Goal: Transaction & Acquisition: Book appointment/travel/reservation

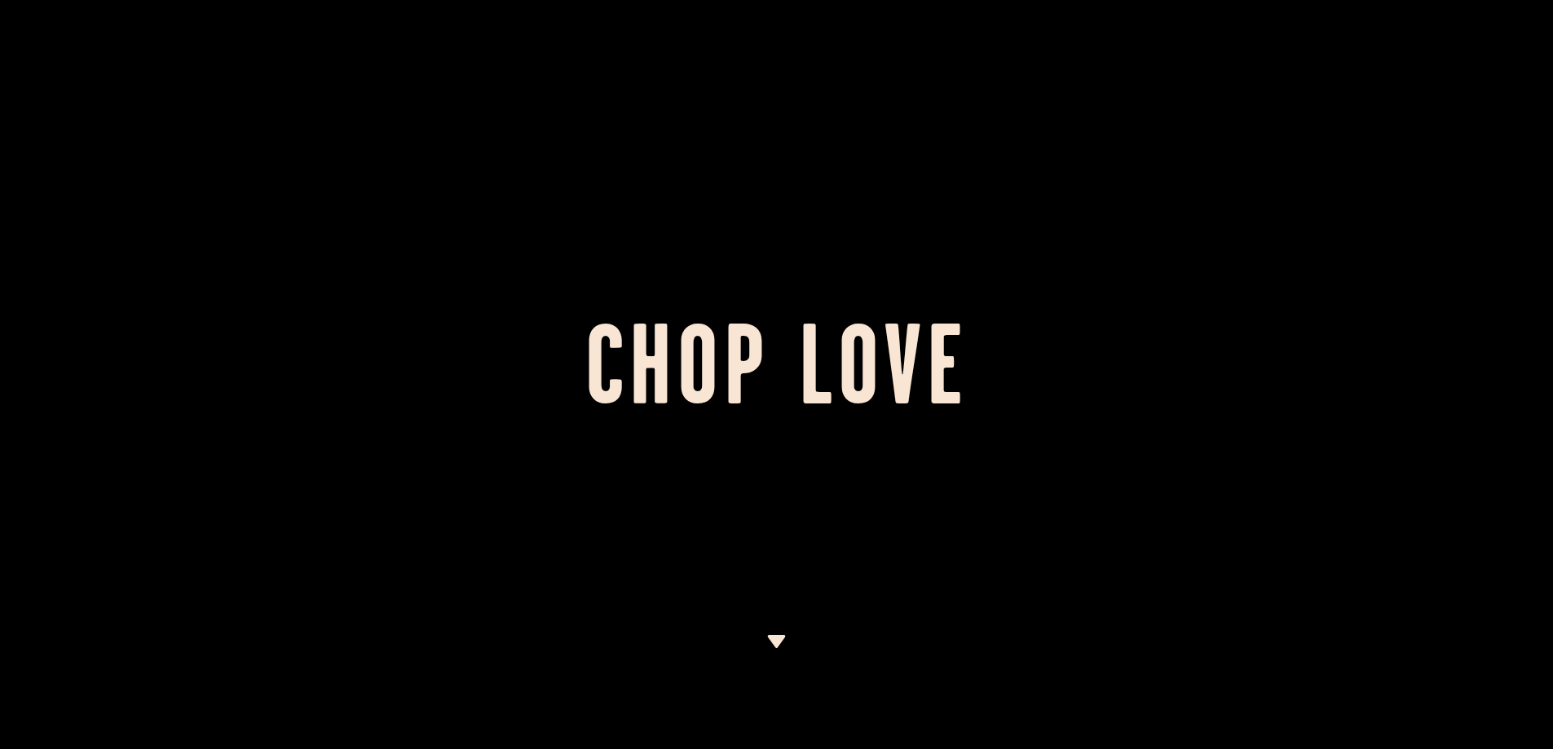
click at [1074, 246] on div at bounding box center [776, 374] width 1553 height 749
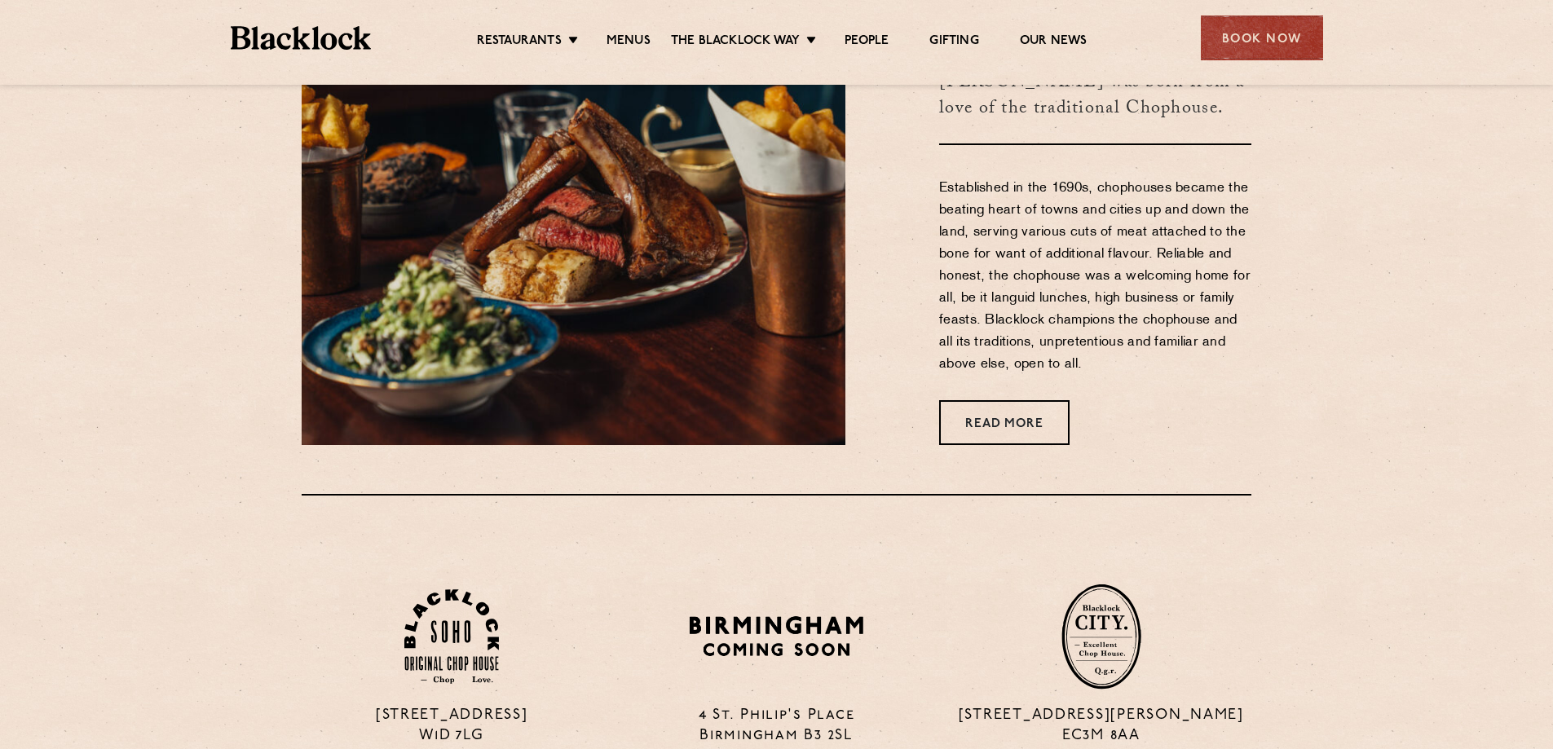
scroll to position [815, 0]
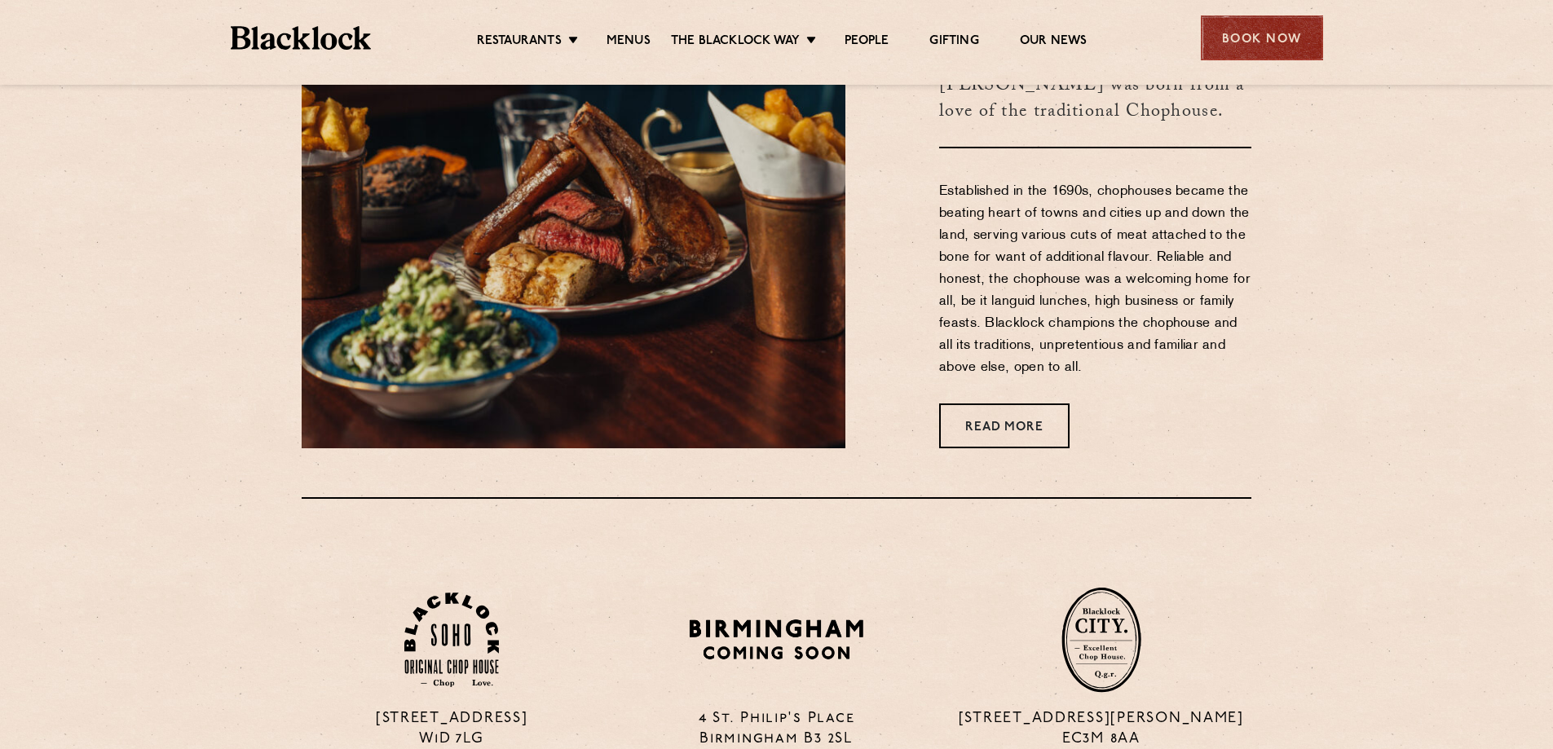
click at [1250, 58] on div "Book Now" at bounding box center [1262, 37] width 122 height 45
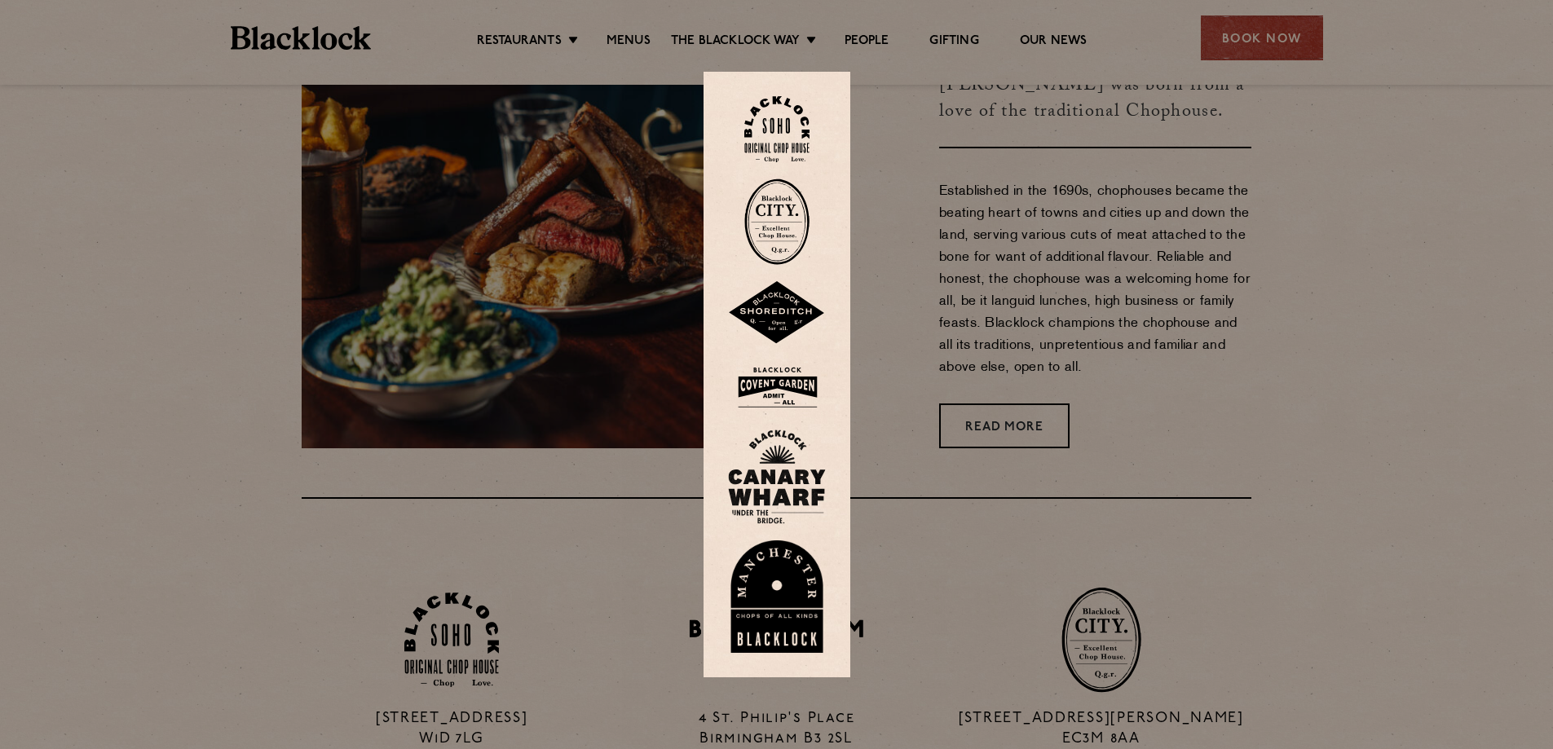
click at [785, 192] on img at bounding box center [776, 222] width 65 height 86
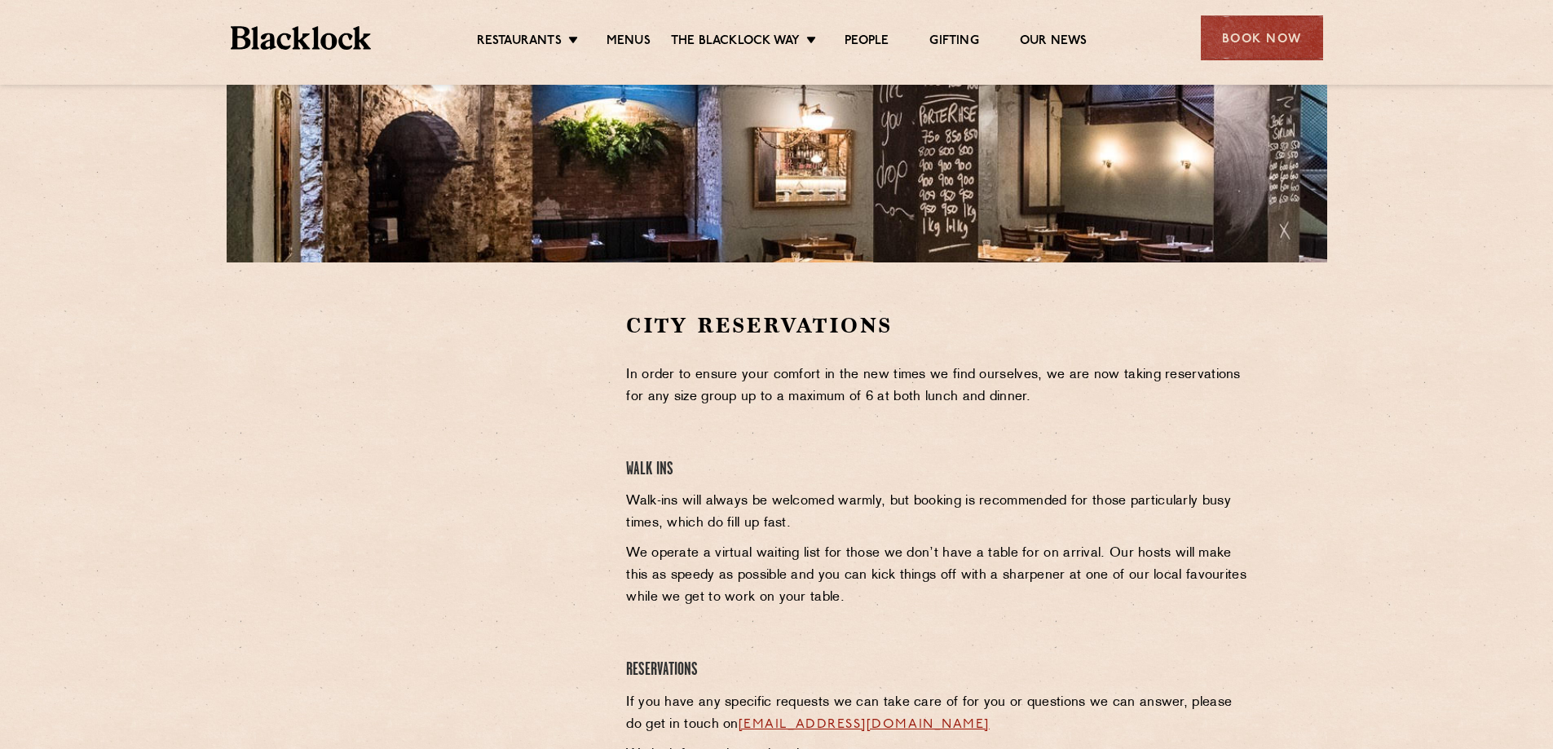
scroll to position [326, 0]
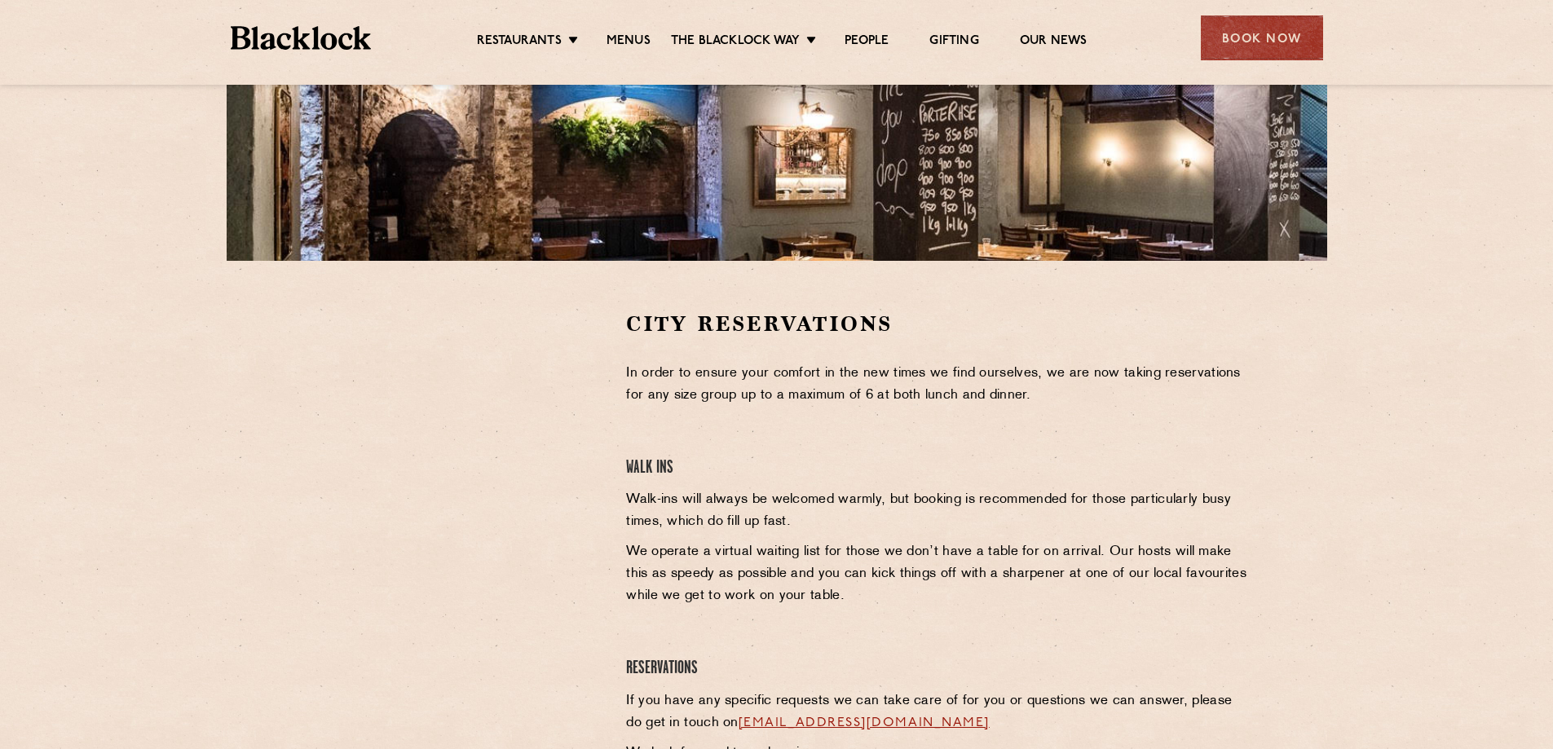
click at [78, 311] on section "City Reservations In order to ensure your comfort in the new times we find ours…" at bounding box center [776, 556] width 1553 height 591
click at [55, 260] on div "City Reservations In order to ensure your comfort in the new times we find ours…" at bounding box center [776, 263] width 1553 height 1178
